Goal: Task Accomplishment & Management: Use online tool/utility

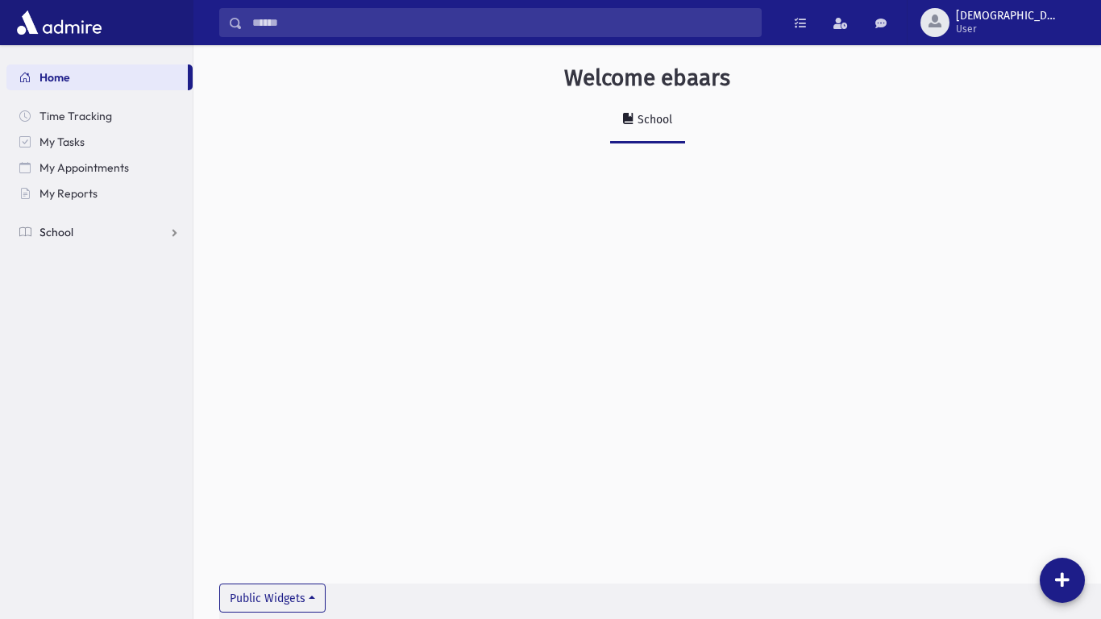
click at [93, 239] on link "School" at bounding box center [99, 232] width 186 height 26
click at [85, 277] on span "Attendance" at bounding box center [78, 283] width 60 height 15
click at [79, 302] on span "Entry" at bounding box center [74, 309] width 27 height 15
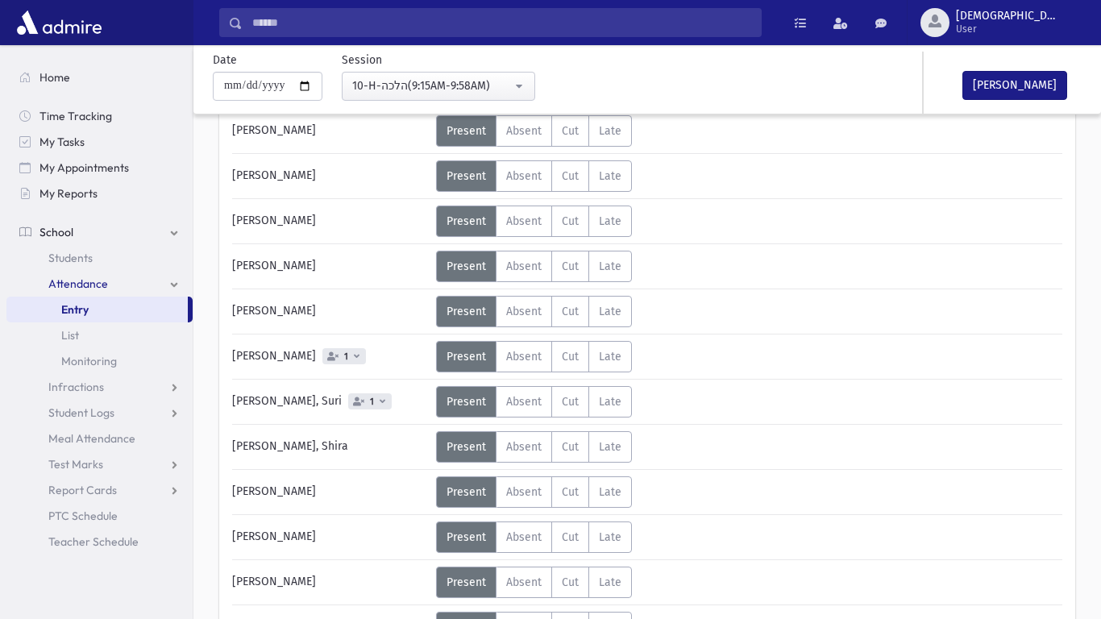
scroll to position [233, 0]
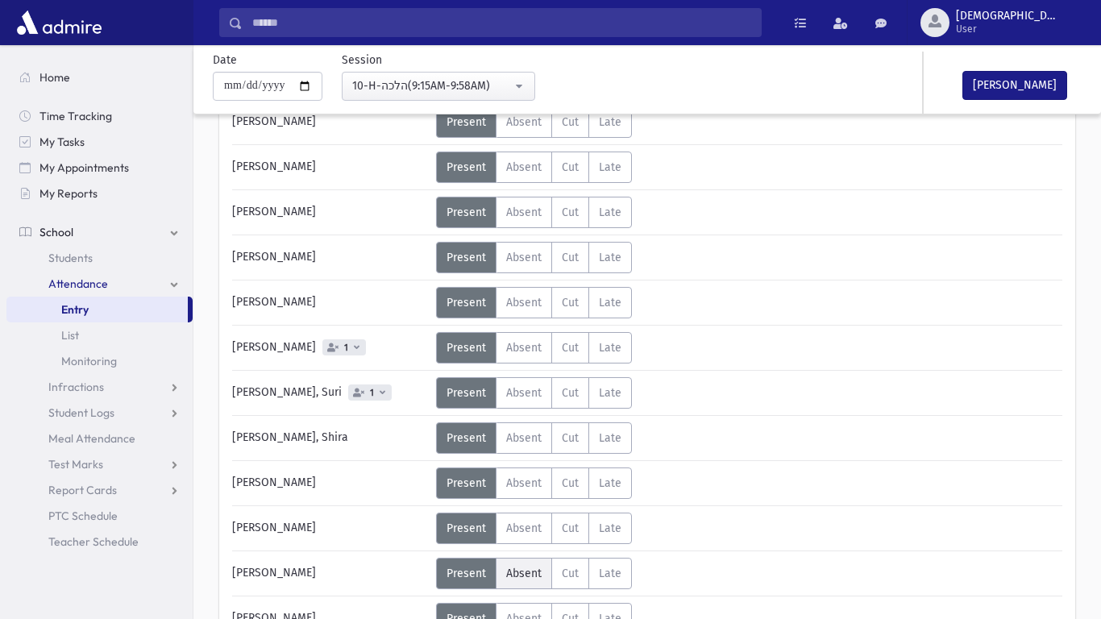
click at [498, 575] on label "Absent A" at bounding box center [524, 573] width 56 height 31
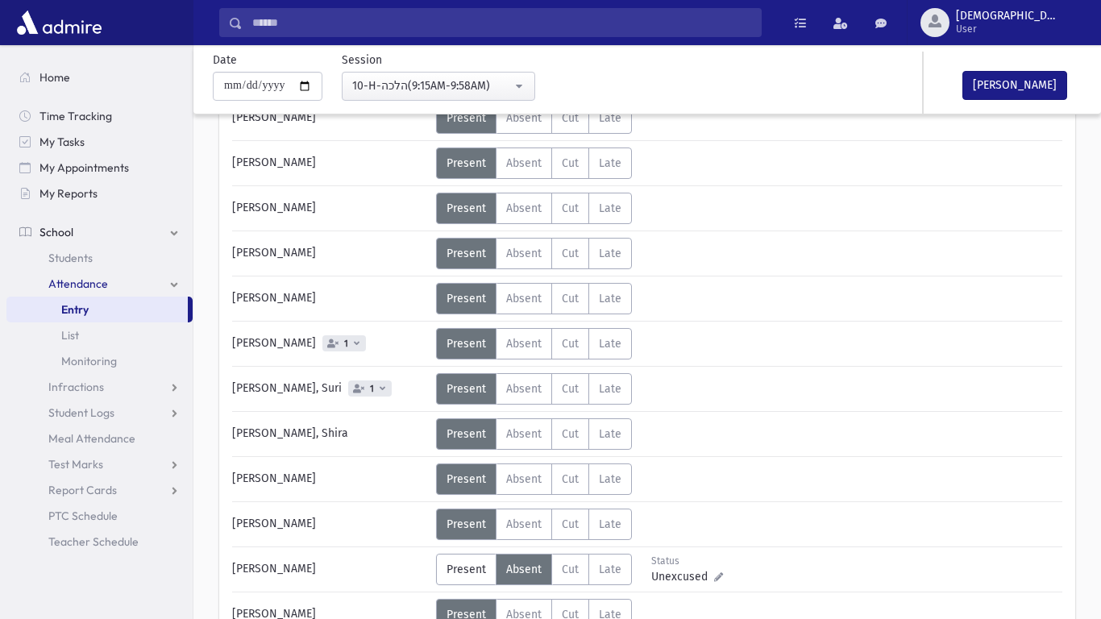
scroll to position [241, 0]
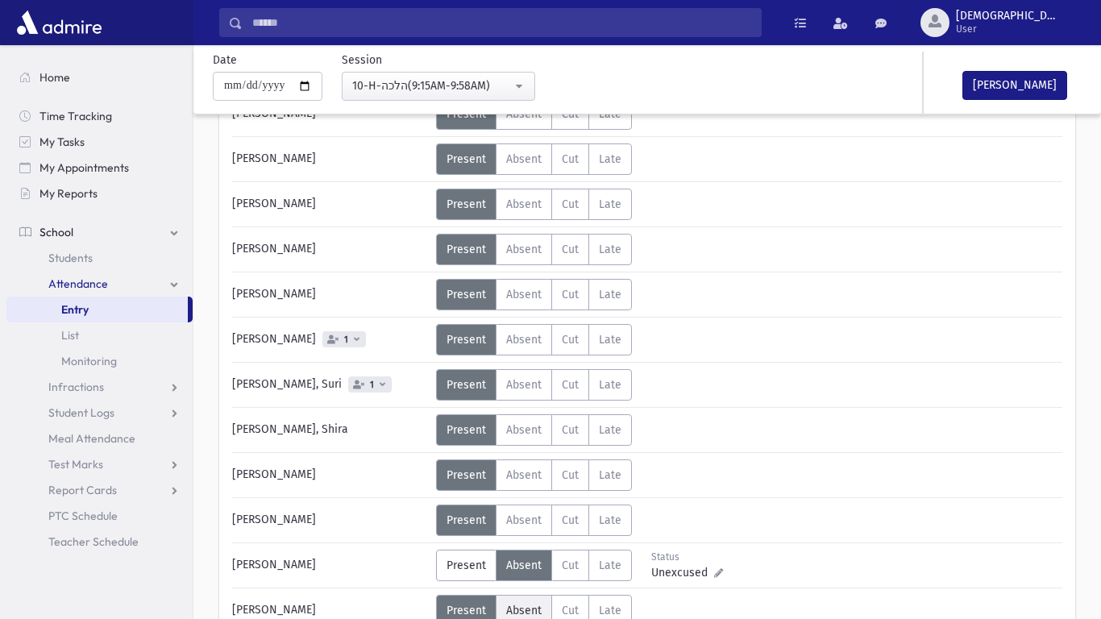
click at [513, 604] on span "Absent" at bounding box center [523, 611] width 35 height 14
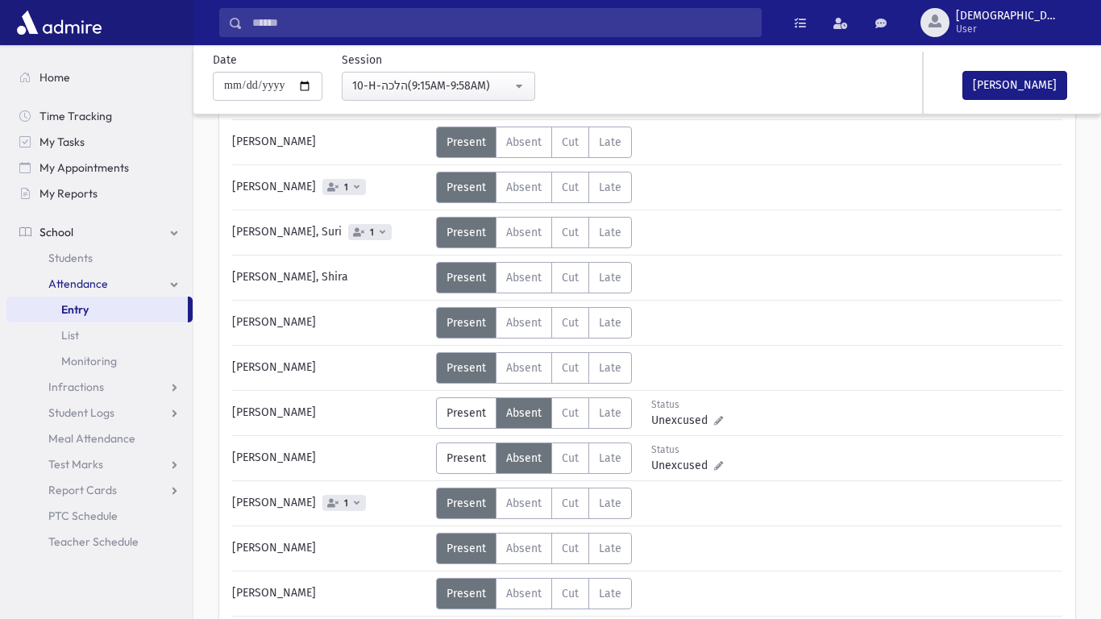
scroll to position [407, 0]
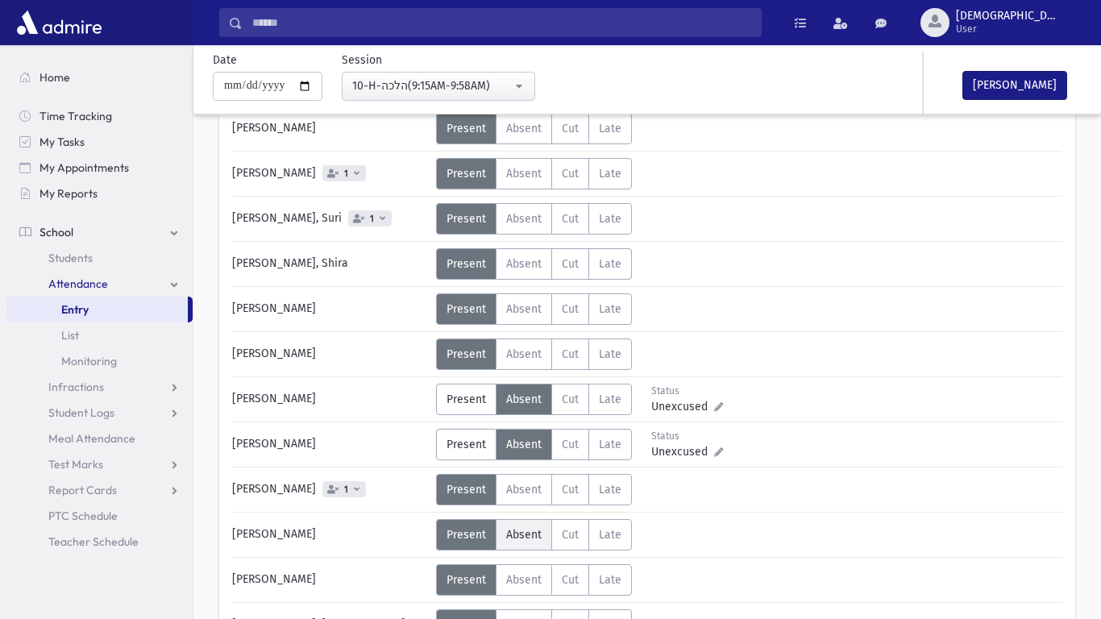
click at [522, 544] on label "Absent A" at bounding box center [524, 534] width 56 height 31
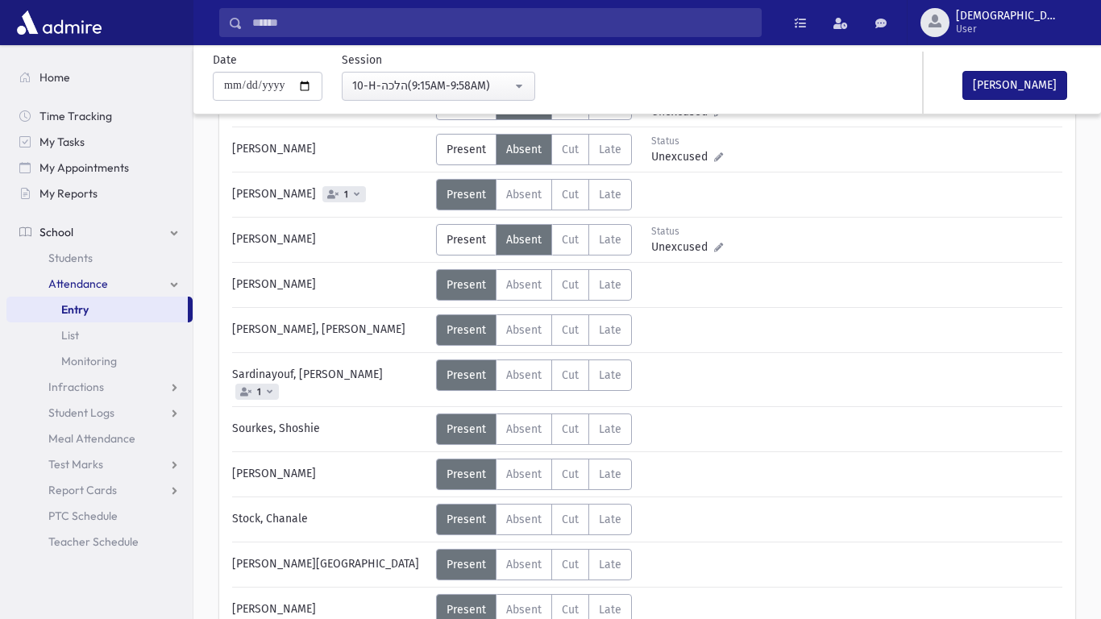
scroll to position [712, 0]
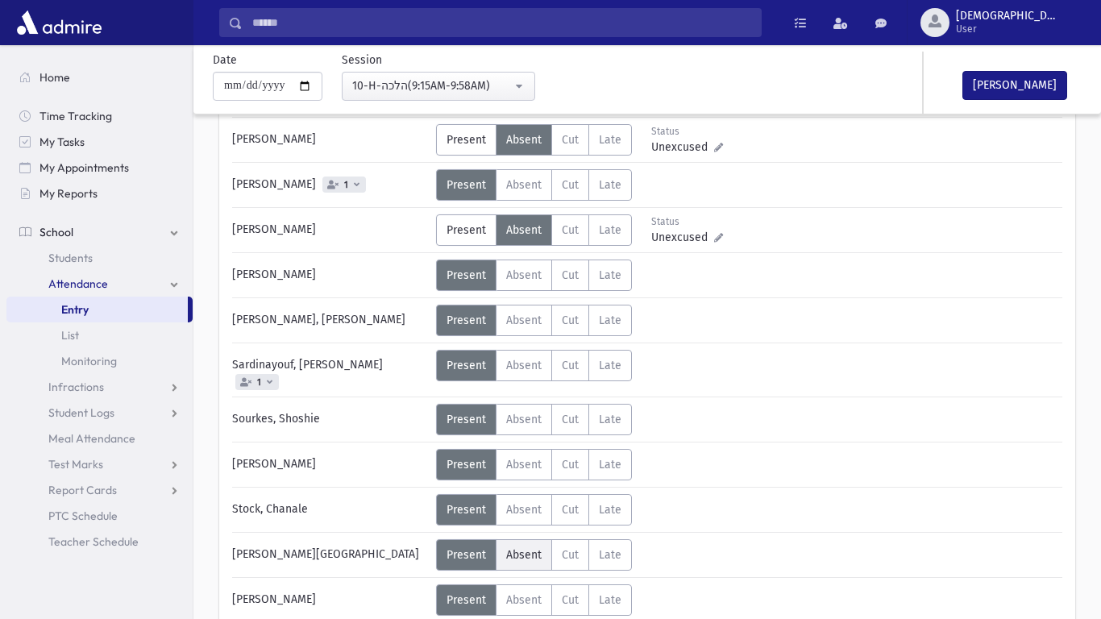
click at [506, 548] on span "Absent" at bounding box center [523, 555] width 35 height 14
click at [529, 584] on label "Absent A" at bounding box center [524, 599] width 56 height 31
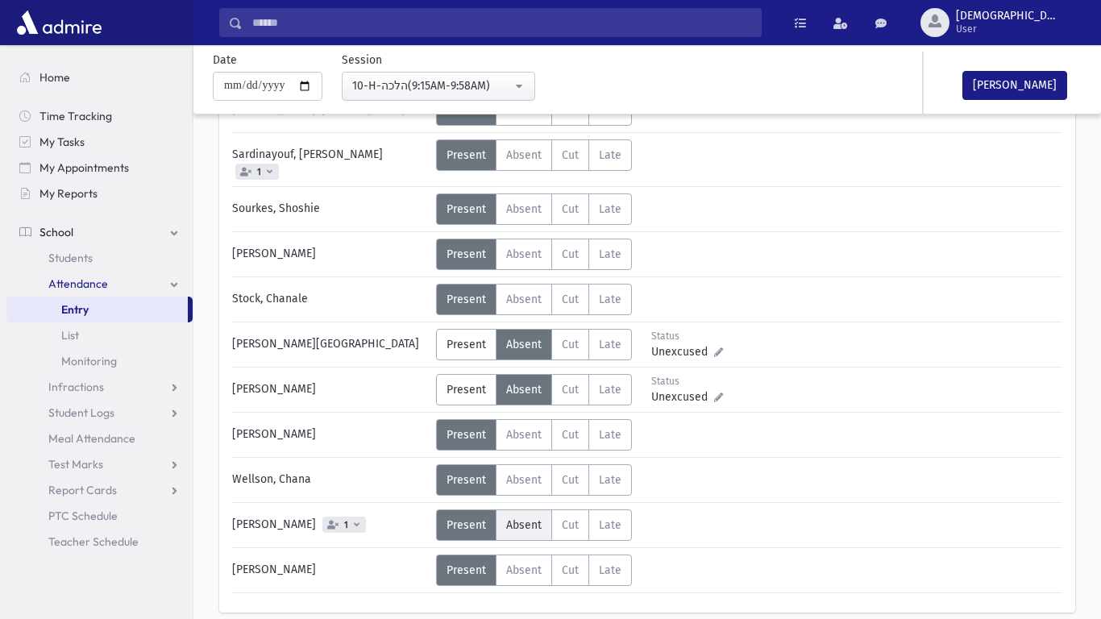
scroll to position [923, 0]
click at [991, 101] on div "[PERSON_NAME]" at bounding box center [1004, 83] width 161 height 62
click at [993, 94] on button "[PERSON_NAME]" at bounding box center [1014, 85] width 105 height 29
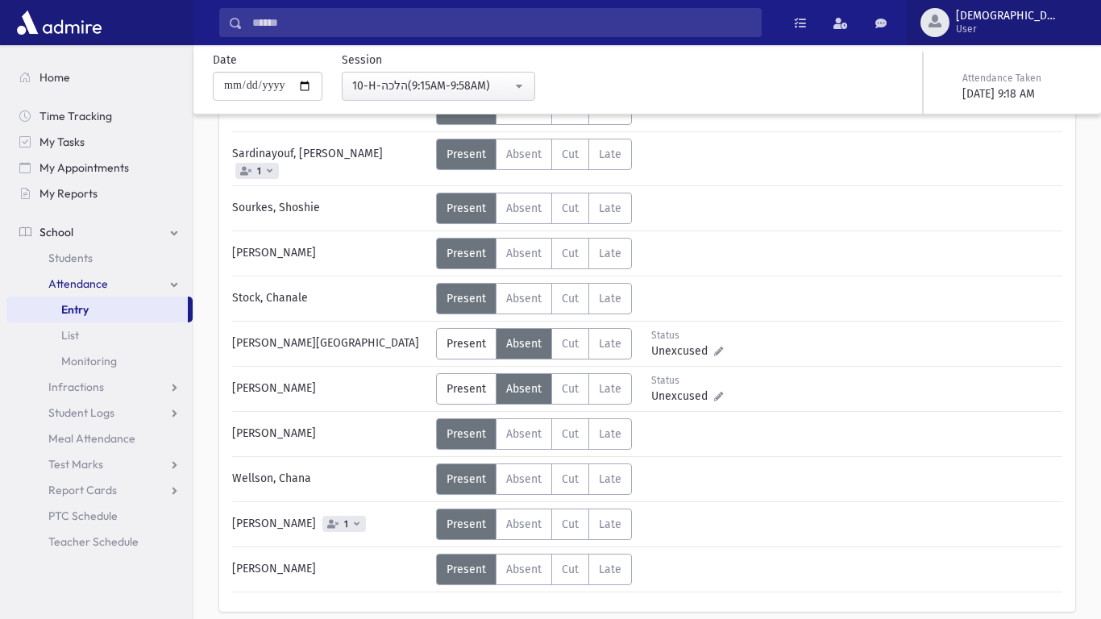
click at [1014, 36] on button "ebaars User" at bounding box center [1004, 22] width 194 height 45
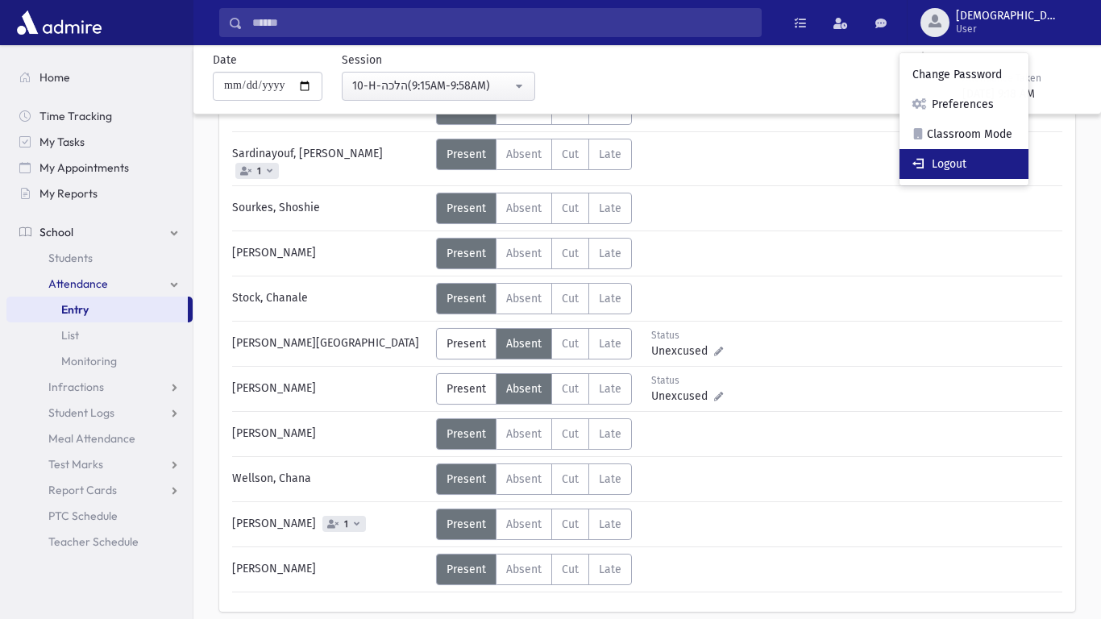
click at [1023, 156] on link "Logout" at bounding box center [964, 164] width 129 height 30
